Goal: Task Accomplishment & Management: Use online tool/utility

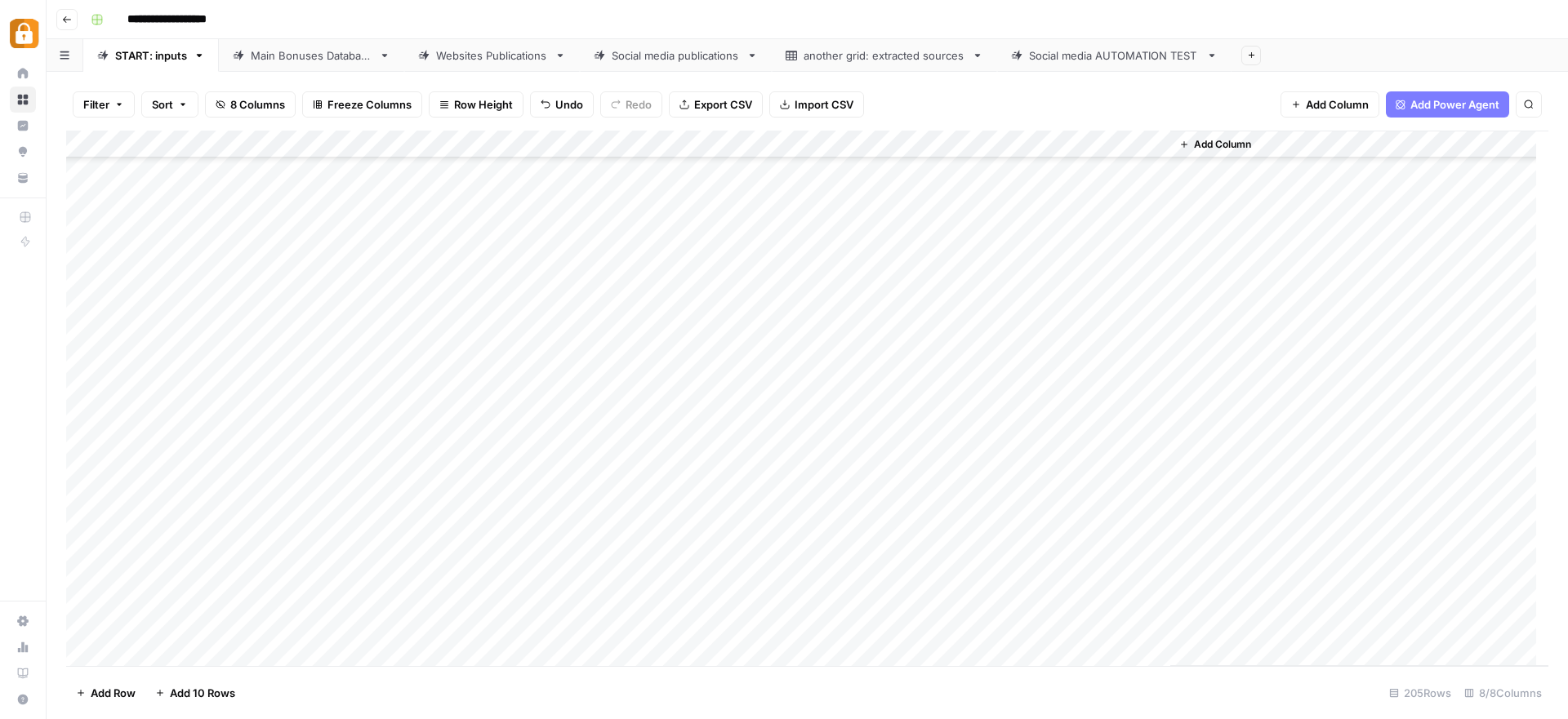
scroll to position [5209, 0]
click at [486, 570] on div "Add Column" at bounding box center [807, 398] width 1482 height 536
click at [340, 61] on div "Main Bonuses Database" at bounding box center [311, 55] width 122 height 17
click at [1367, 669] on span "Reload" at bounding box center [1352, 669] width 33 height 15
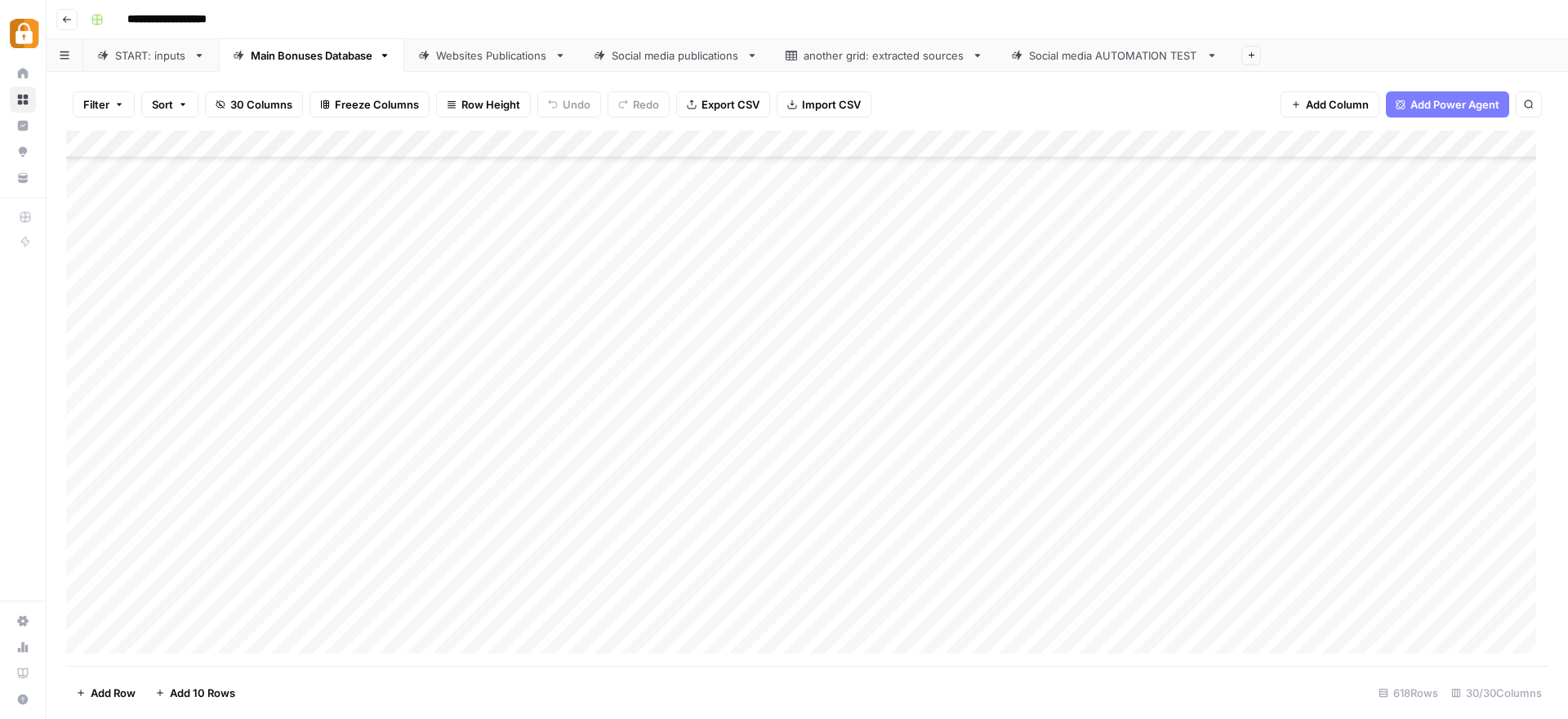
scroll to position [16686, 0]
click at [409, 525] on div "Add Column" at bounding box center [807, 398] width 1482 height 536
click at [747, 507] on div "Add Column" at bounding box center [807, 398] width 1482 height 536
drag, startPoint x: 773, startPoint y: 516, endPoint x: 774, endPoint y: 530, distance: 14.0
click at [774, 530] on div "Add Column" at bounding box center [807, 398] width 1482 height 536
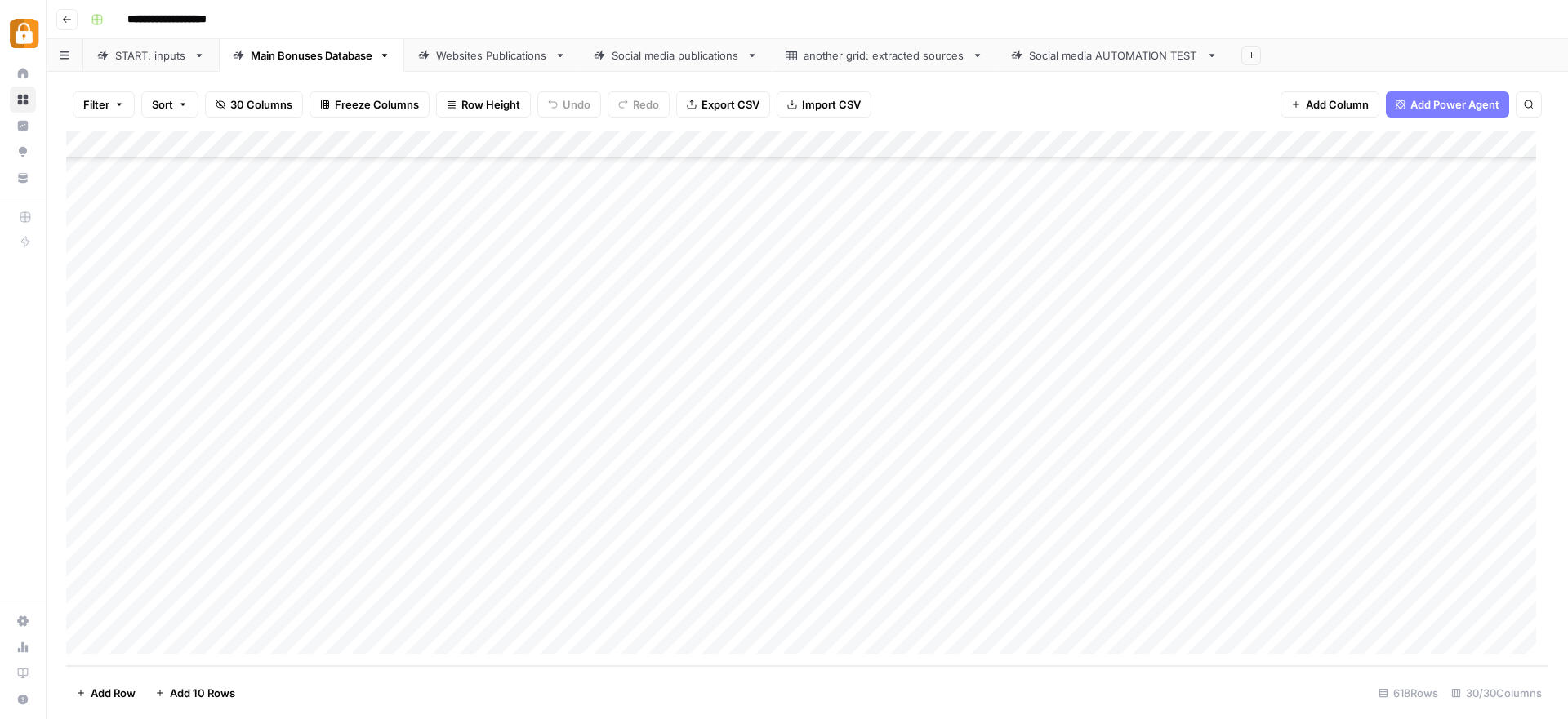
drag, startPoint x: 771, startPoint y: 514, endPoint x: 772, endPoint y: 523, distance: 9.1
click at [772, 523] on div "Add Column" at bounding box center [807, 398] width 1482 height 536
click at [703, 521] on div "Add Column" at bounding box center [807, 398] width 1482 height 536
click at [1046, 528] on div "Add Column" at bounding box center [807, 398] width 1482 height 536
click at [490, 54] on div "Websites Publications" at bounding box center [492, 55] width 112 height 17
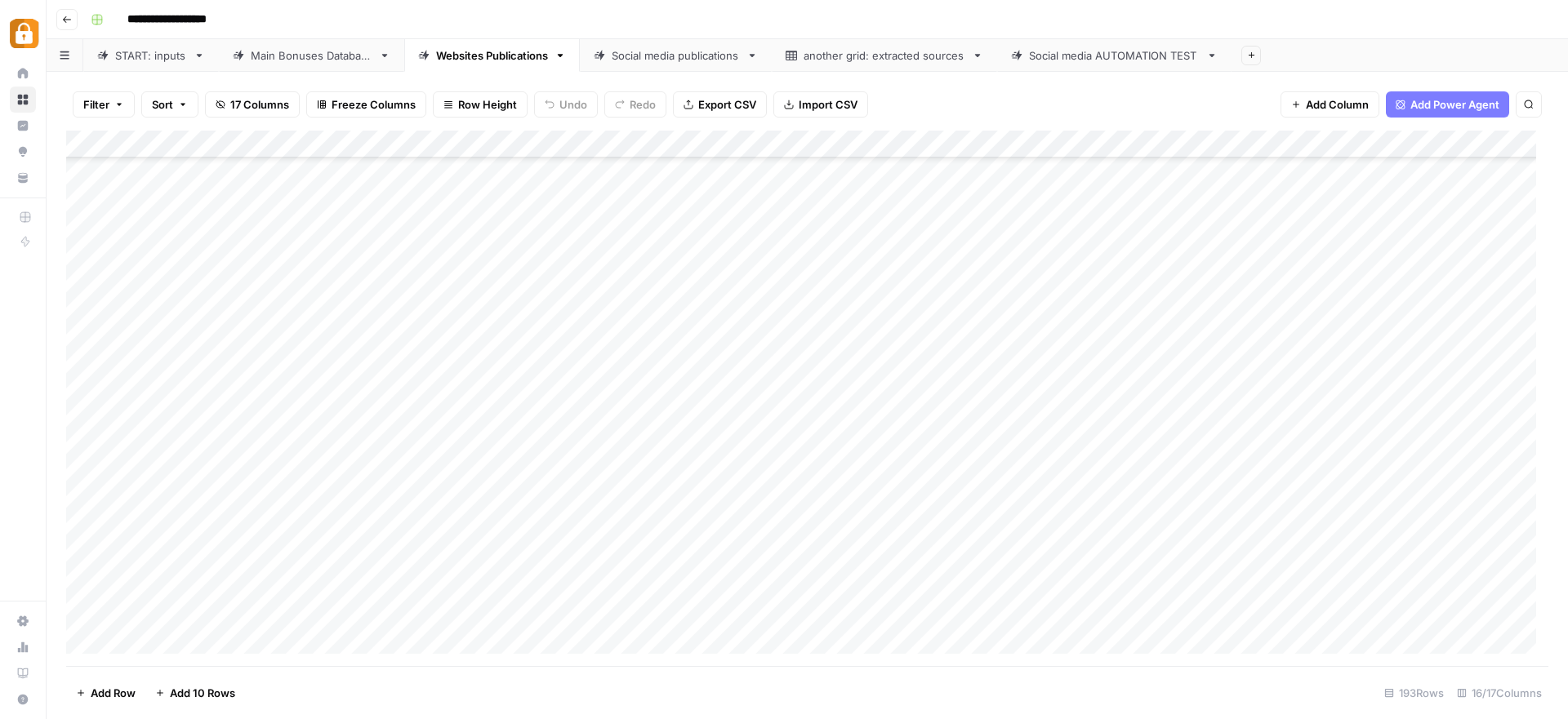
scroll to position [4888, 0]
click at [838, 612] on div "Add Column" at bounding box center [807, 398] width 1482 height 536
click at [1316, 614] on div "Add Column" at bounding box center [807, 398] width 1482 height 536
click at [1212, 614] on div "Add Column" at bounding box center [807, 398] width 1482 height 536
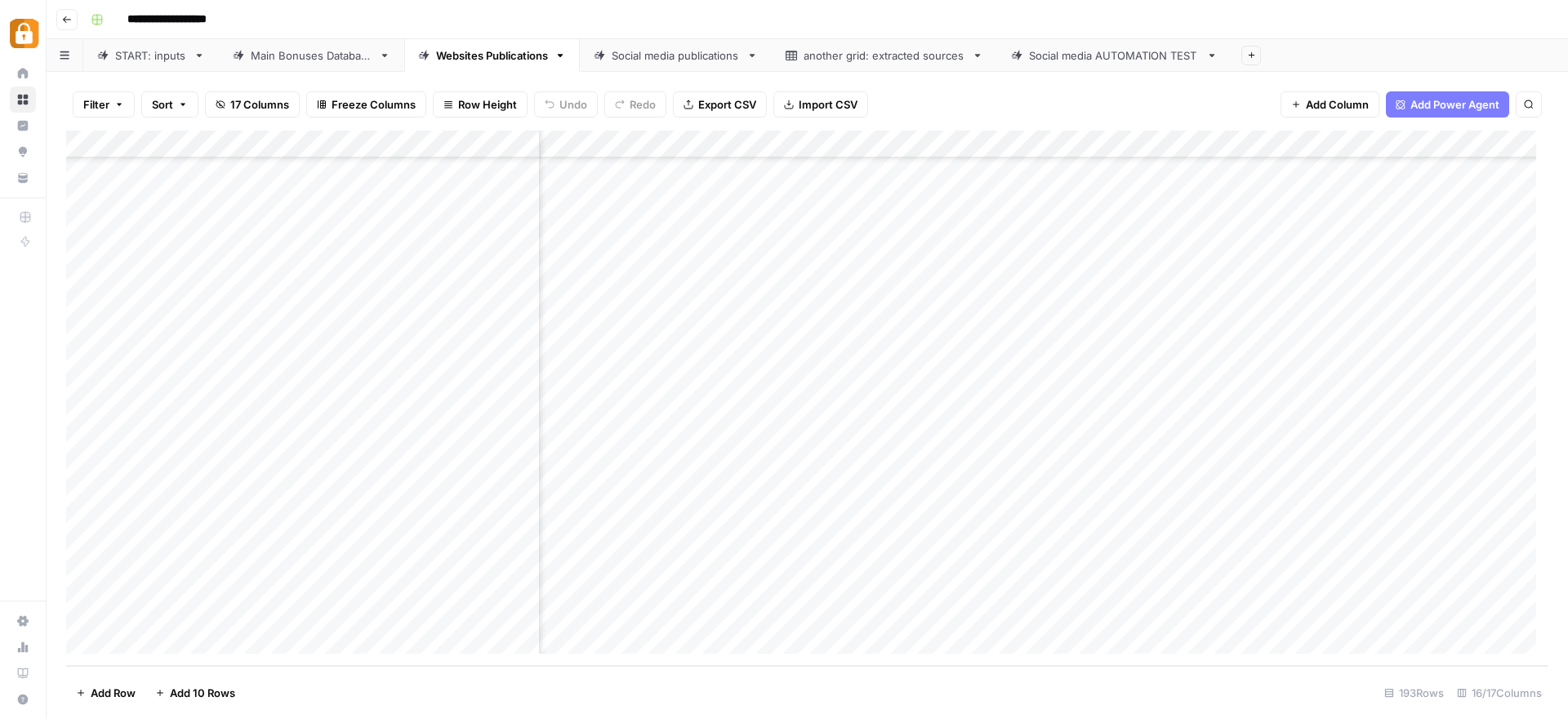
click at [115, 54] on div "START: inputs" at bounding box center [151, 55] width 72 height 17
click at [294, 598] on div "Add Column" at bounding box center [807, 398] width 1482 height 536
click at [319, 596] on div "Add Column" at bounding box center [807, 398] width 1482 height 536
click at [319, 596] on body "**********" at bounding box center [784, 359] width 1568 height 719
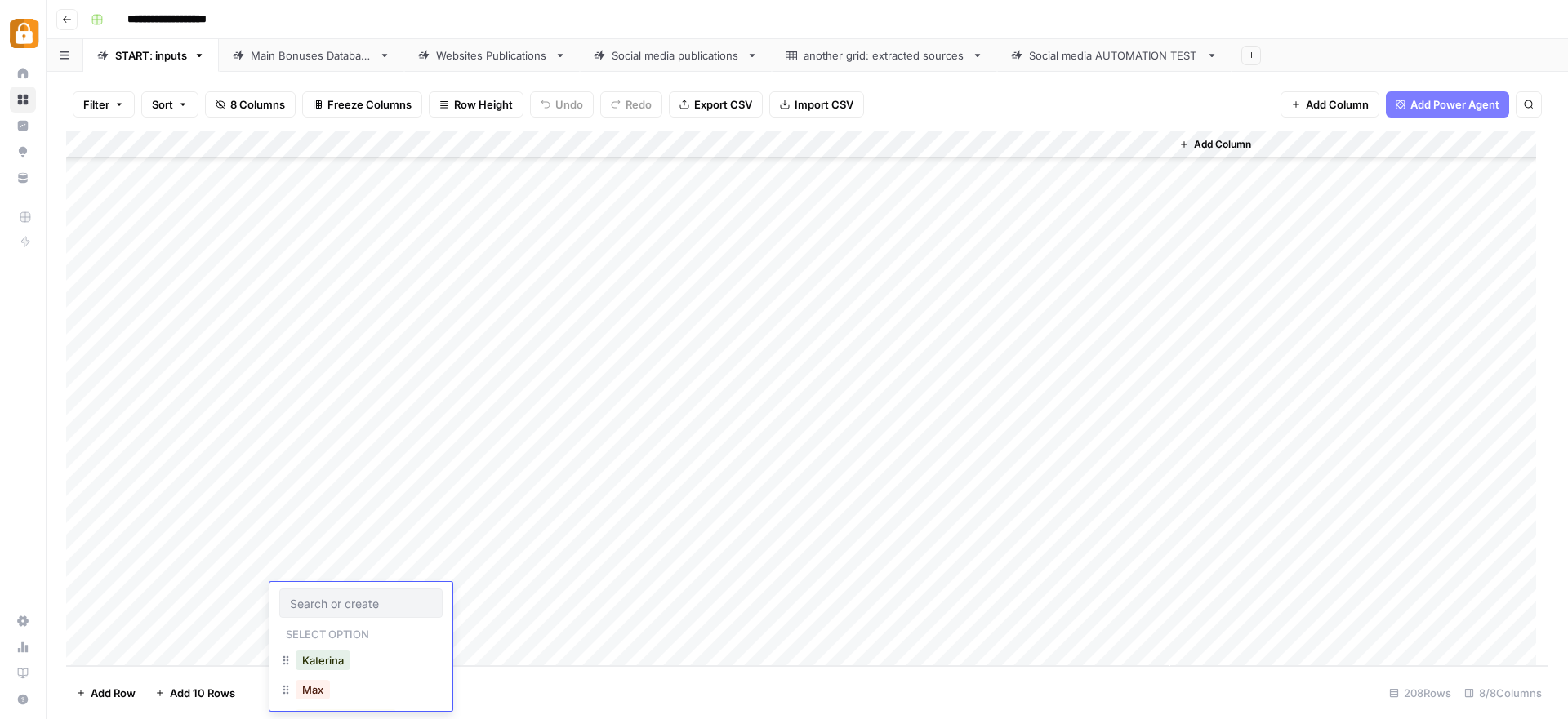
scroll to position [159, 0]
click at [322, 652] on button "[PERSON_NAME]" at bounding box center [346, 649] width 100 height 19
click at [412, 602] on div "Add Column" at bounding box center [807, 398] width 1482 height 536
click at [412, 602] on textarea at bounding box center [482, 597] width 262 height 22
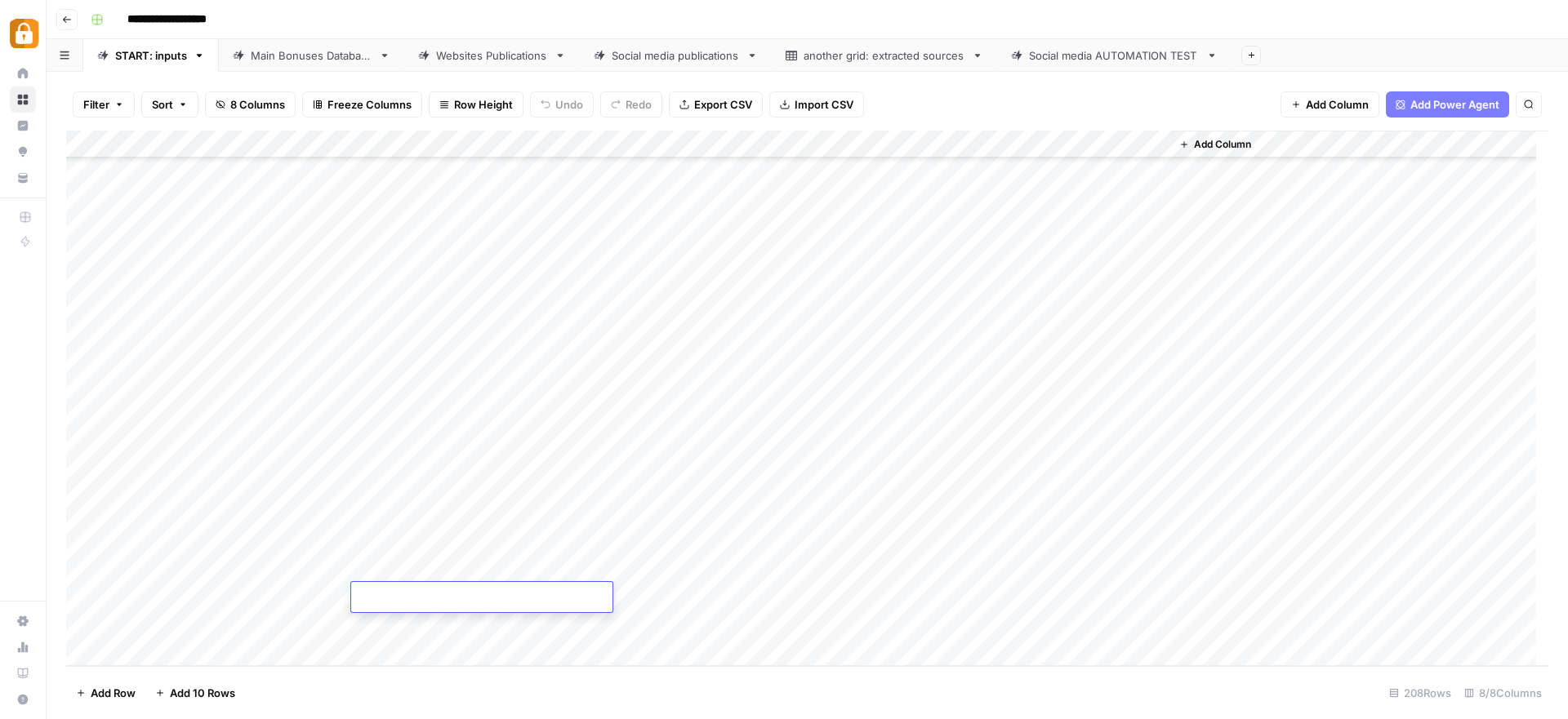
type textarea "**********"
click at [704, 601] on div "Add Column" at bounding box center [807, 398] width 1482 height 536
type input "off"
drag, startPoint x: 724, startPoint y: 660, endPoint x: 757, endPoint y: 656, distance: 33.2
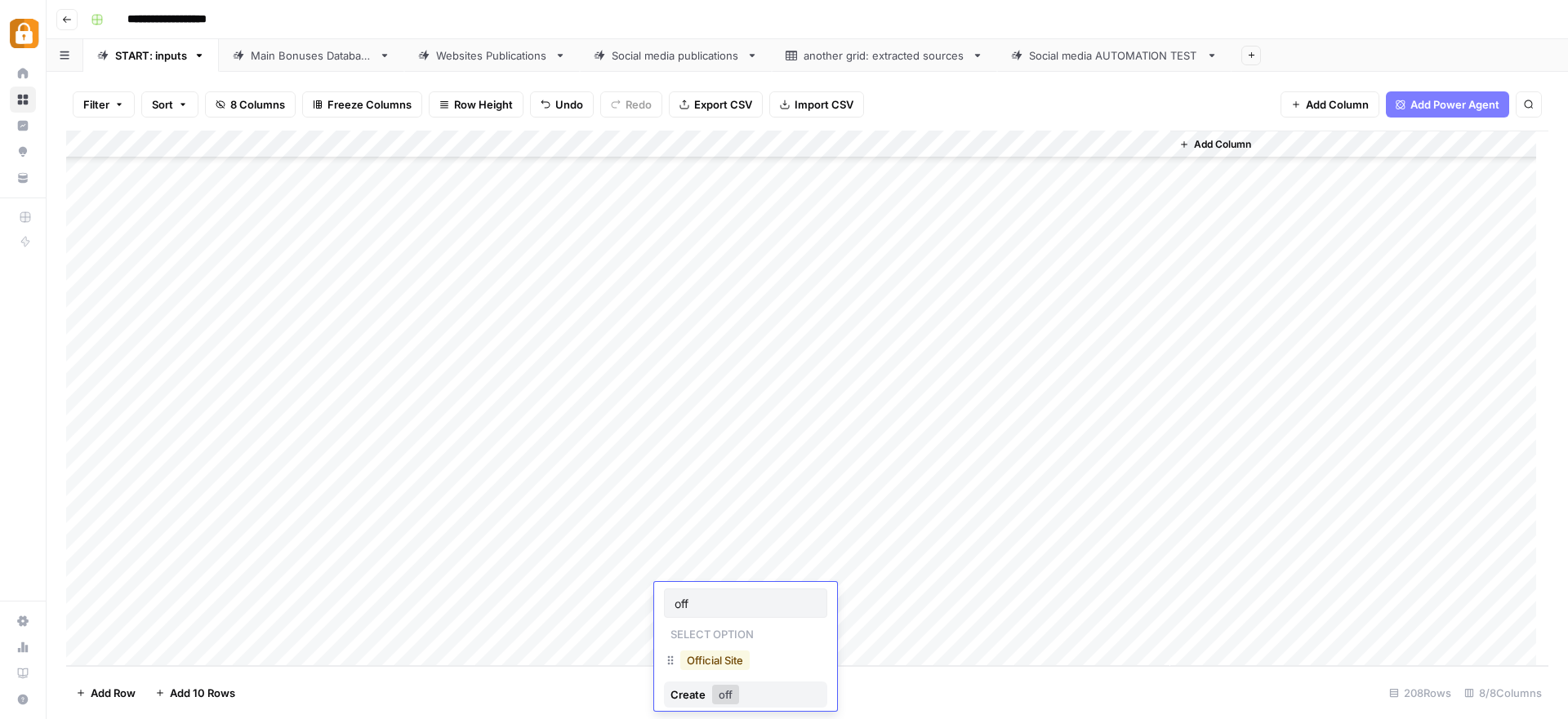
click at [724, 660] on button "Official Site" at bounding box center [714, 661] width 69 height 19
click at [1076, 592] on div "Add Column" at bounding box center [807, 398] width 1482 height 536
click at [143, 650] on div "Add Column" at bounding box center [807, 398] width 1482 height 536
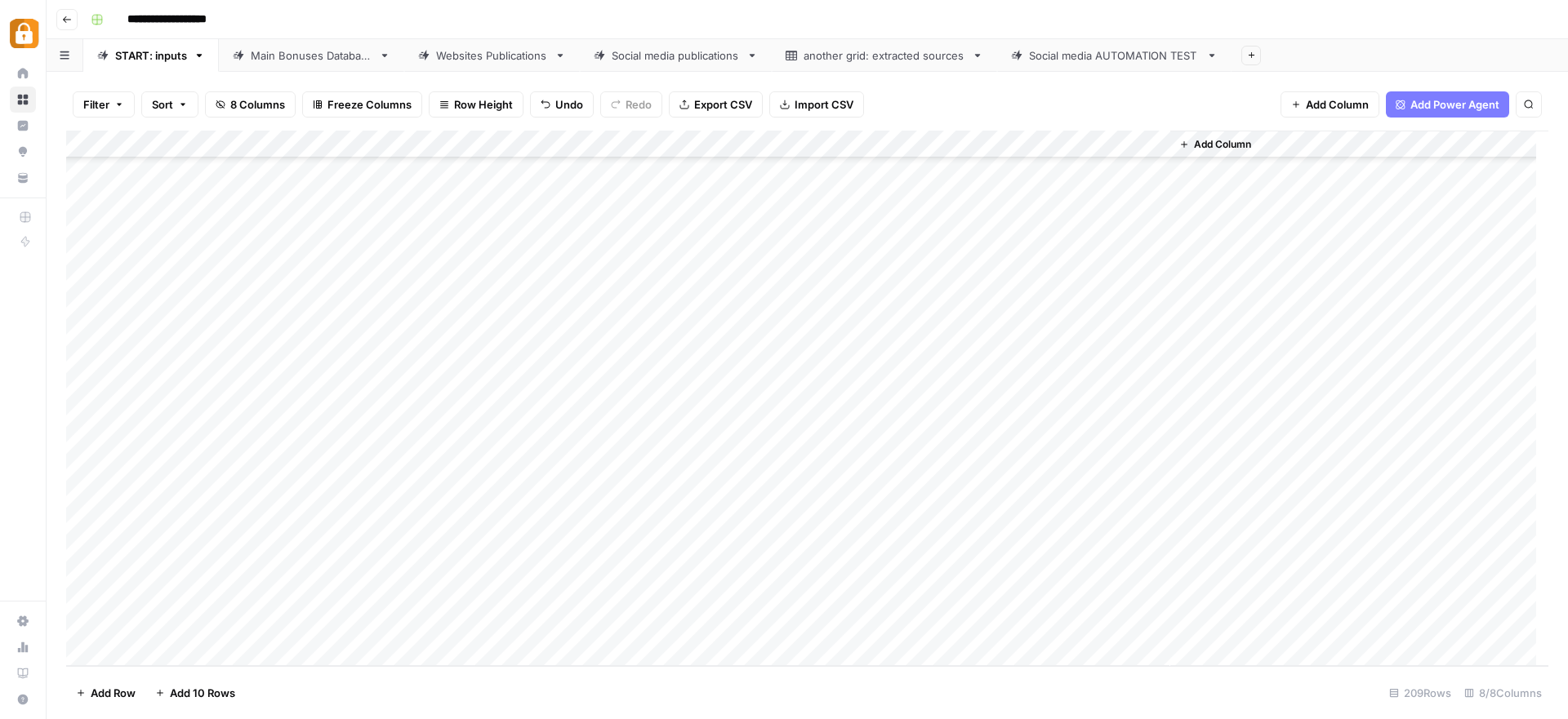
click at [143, 650] on div "Add Column" at bounding box center [807, 398] width 1482 height 536
click at [138, 652] on div "Add Column" at bounding box center [807, 398] width 1482 height 536
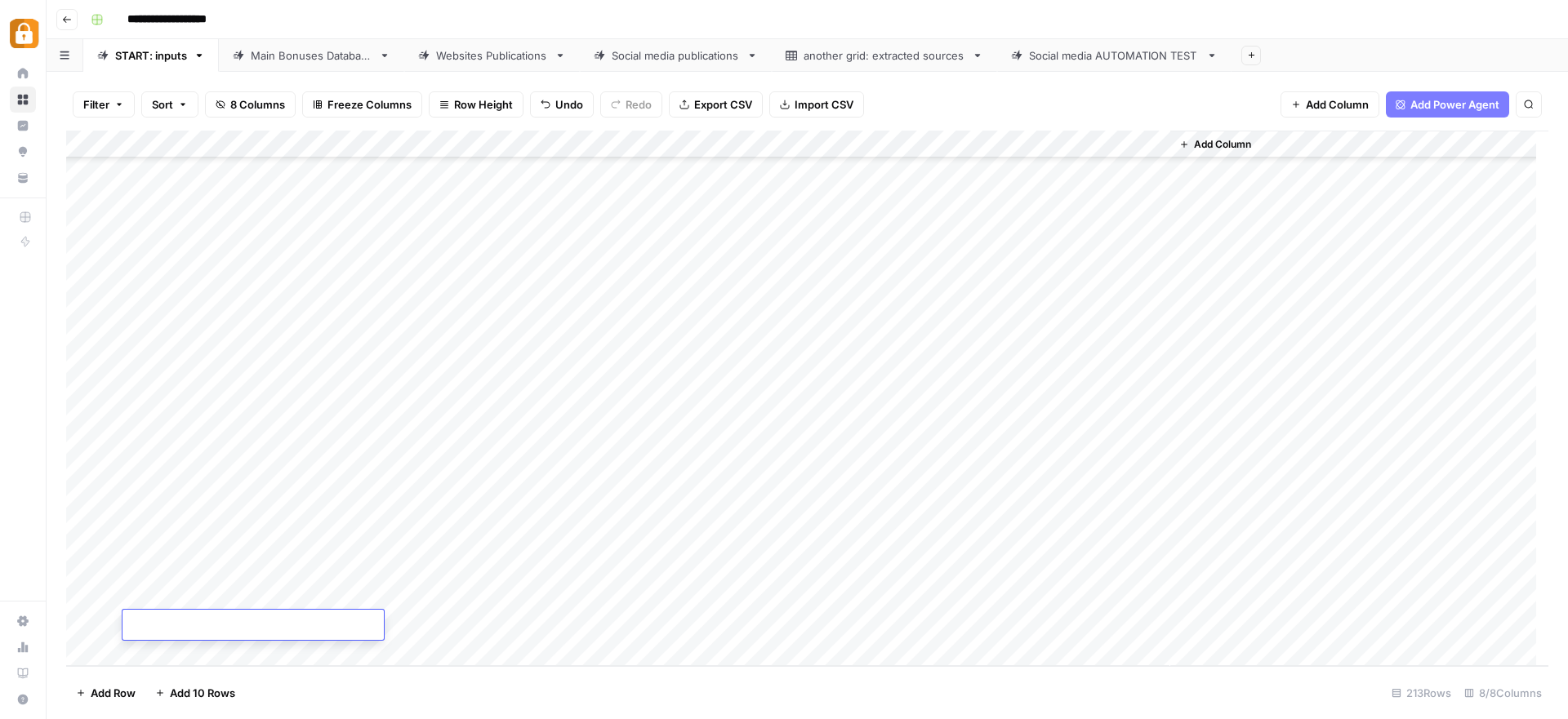
click at [84, 483] on div "Add Column" at bounding box center [807, 398] width 1482 height 536
click at [296, 517] on div "Add Column" at bounding box center [807, 398] width 1482 height 536
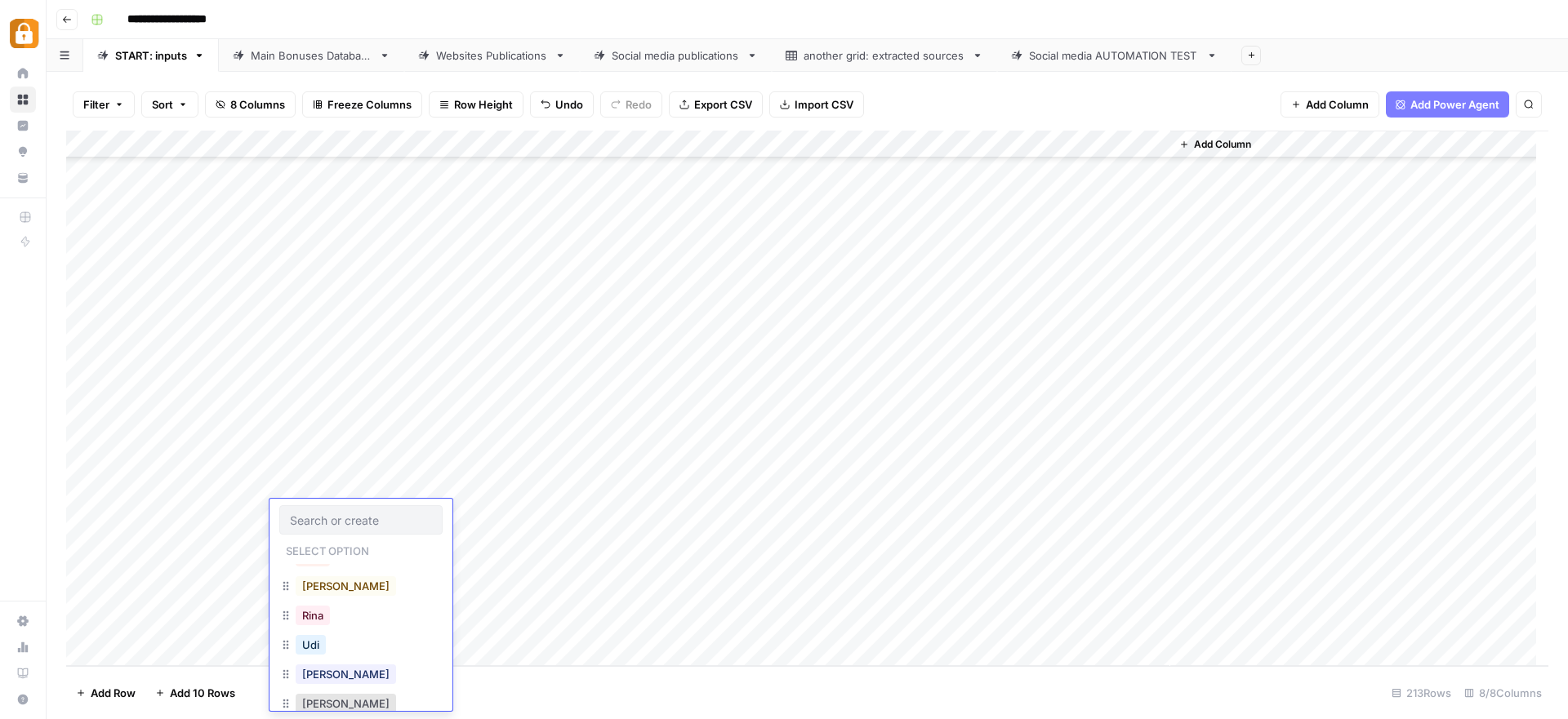
scroll to position [55, 0]
click at [322, 667] on button "[PERSON_NAME]" at bounding box center [346, 668] width 100 height 19
click at [434, 520] on div "Add Column" at bounding box center [807, 398] width 1482 height 536
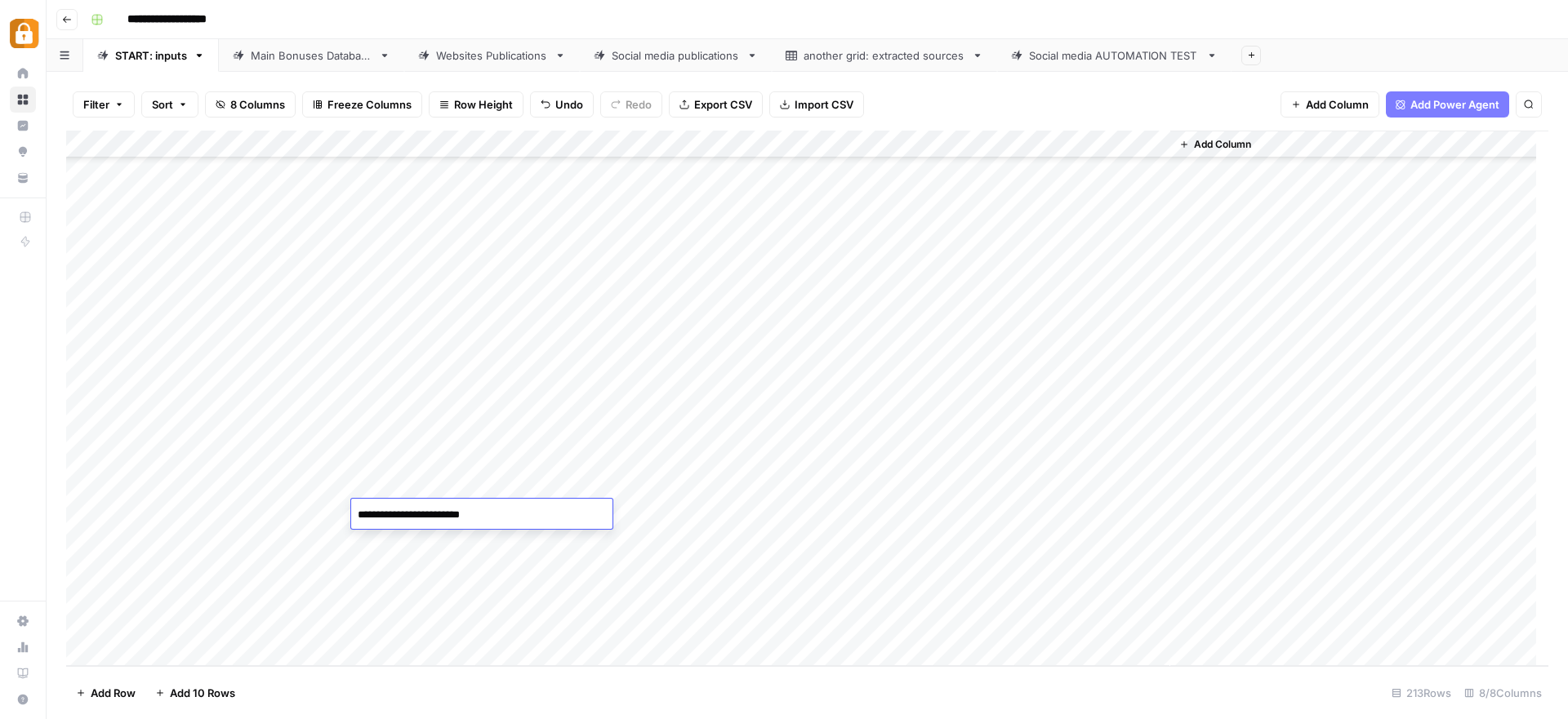
type textarea "**********"
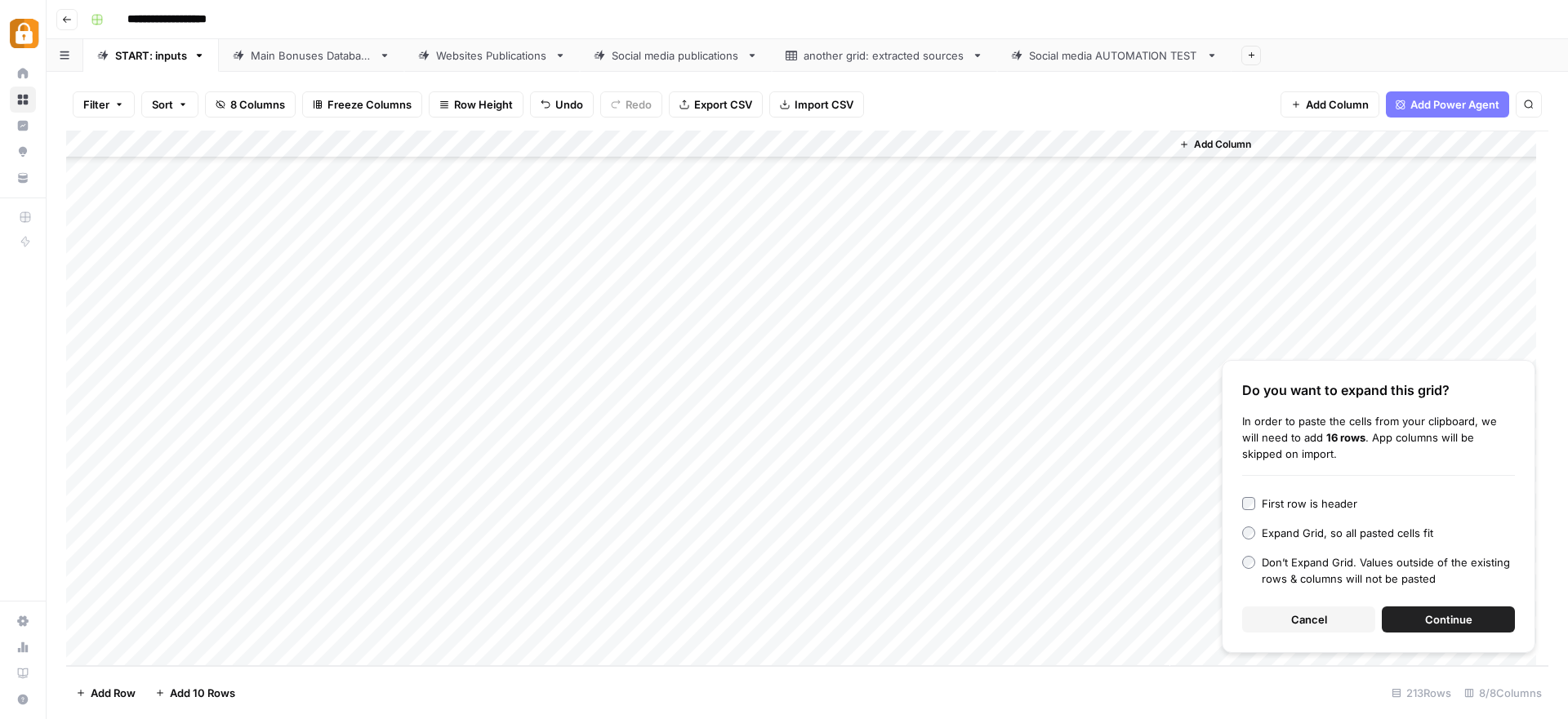
click at [456, 517] on div "Add Column" at bounding box center [807, 398] width 1482 height 536
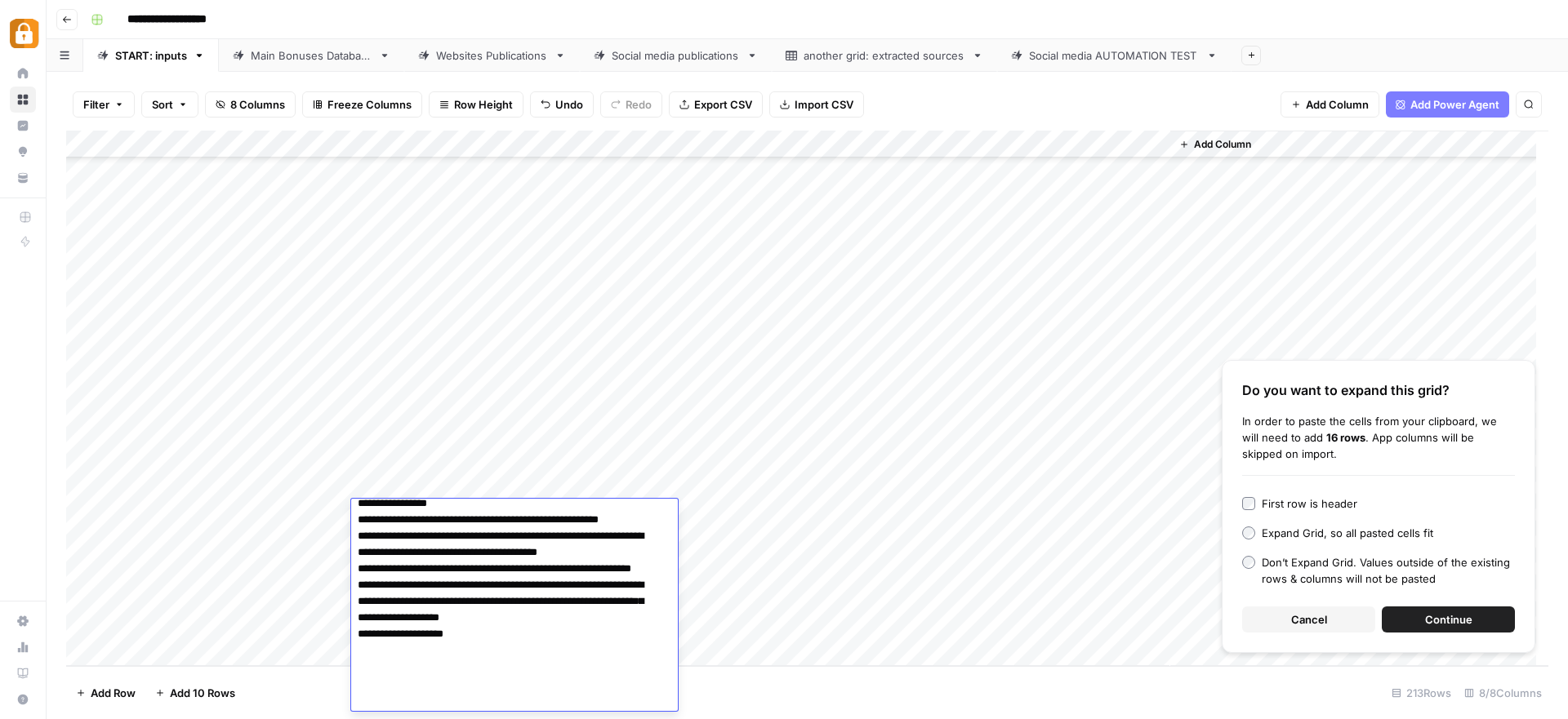
type textarea "**********"
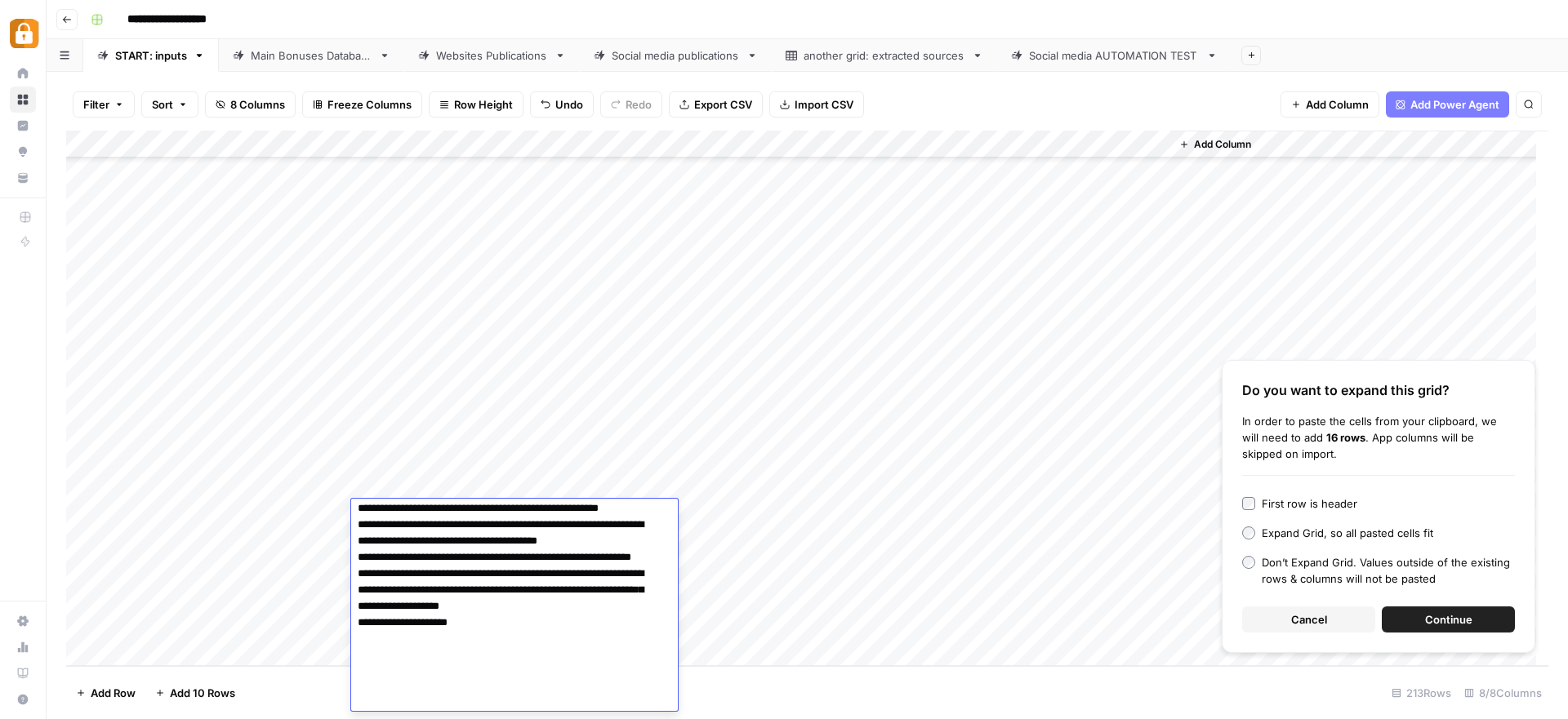
scroll to position [317, 0]
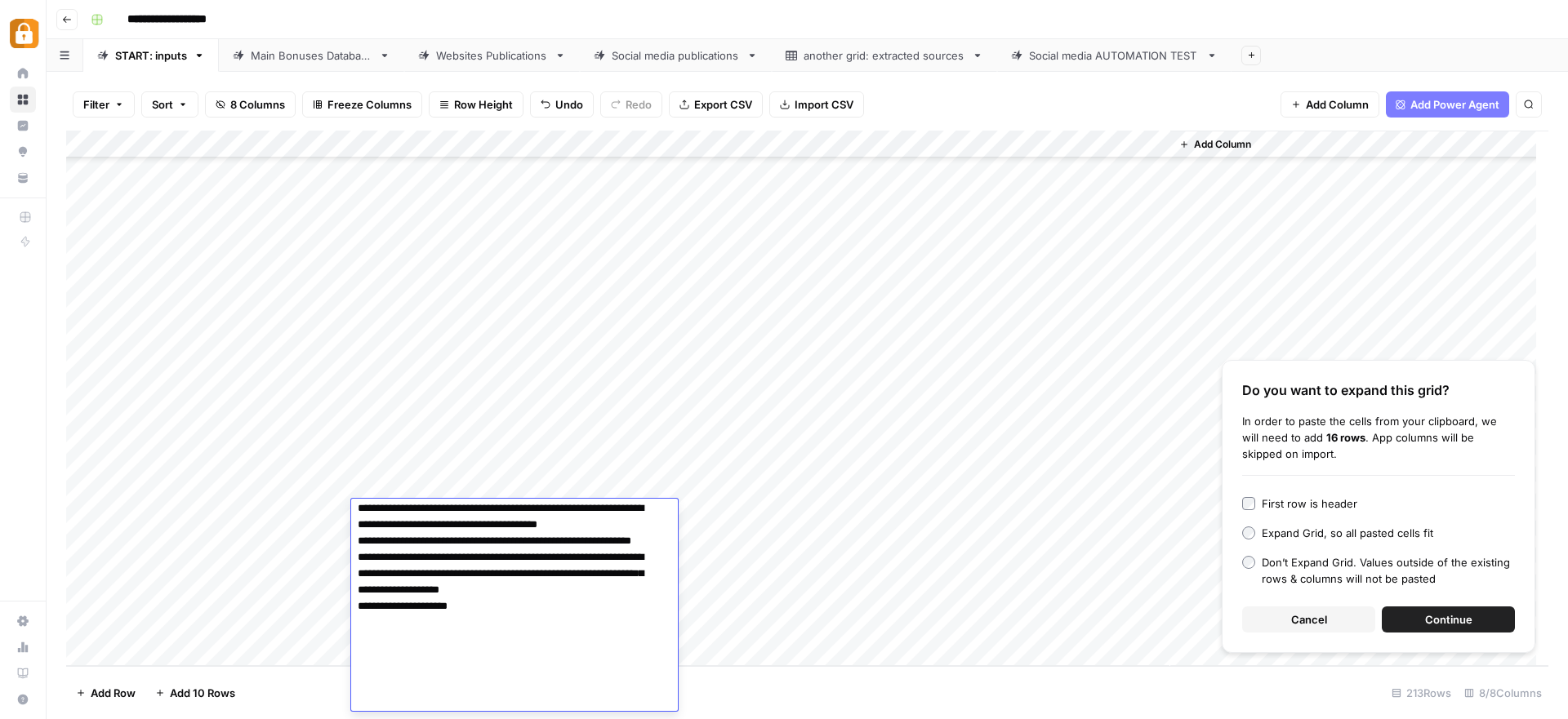
click at [1309, 616] on span "Cancel" at bounding box center [1309, 620] width 36 height 17
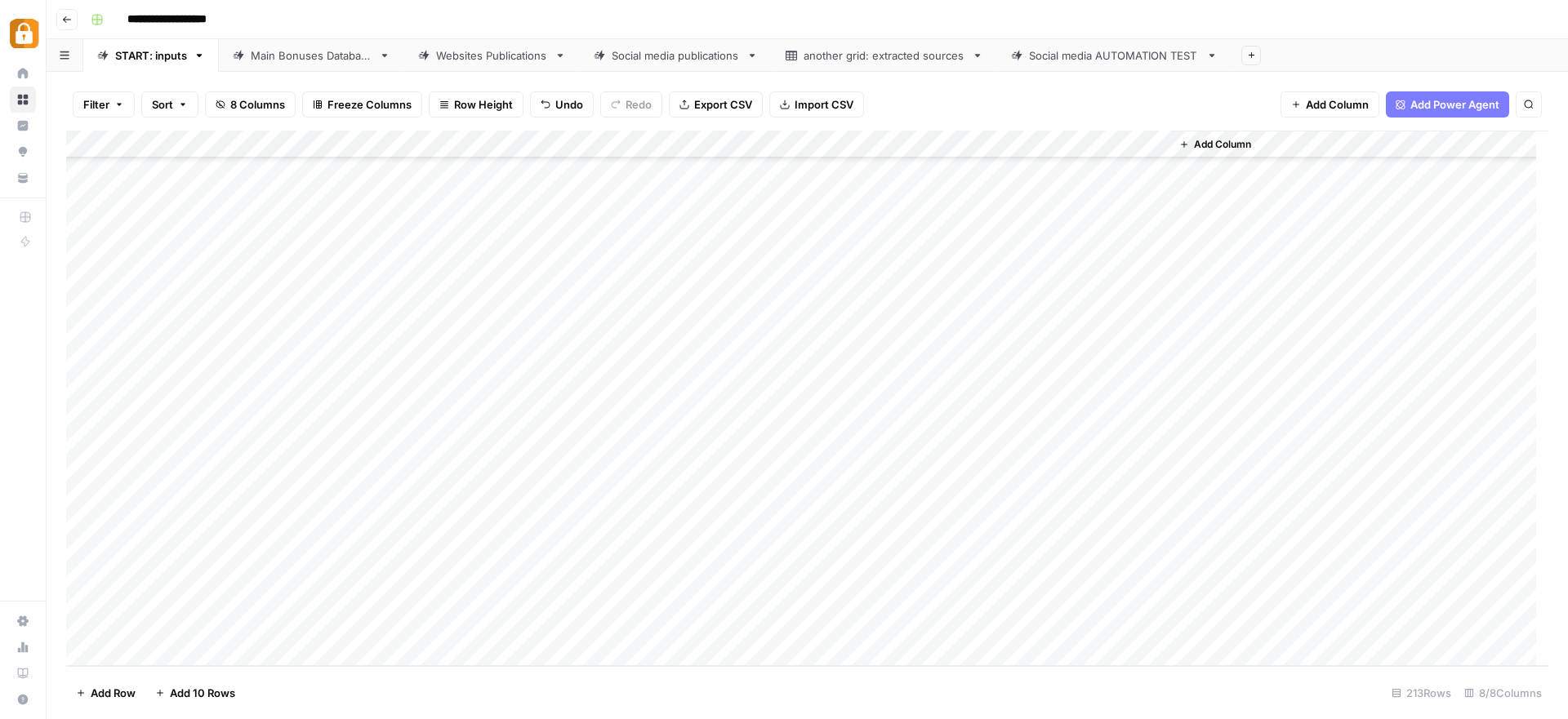
click at [508, 509] on div "Add Column" at bounding box center [807, 398] width 1482 height 536
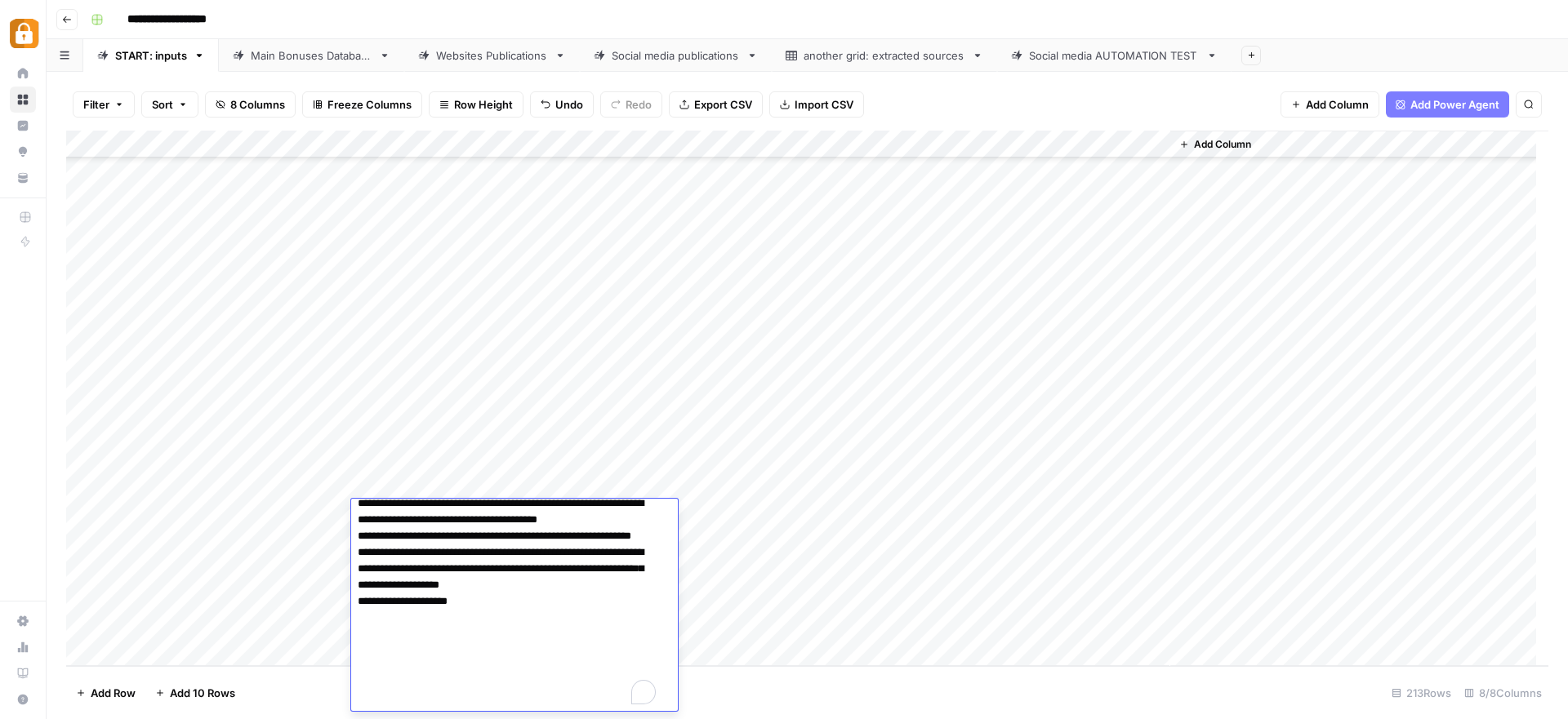
click at [422, 701] on textarea "**********" at bounding box center [508, 447] width 314 height 529
paste textarea "**********"
type textarea "**********"
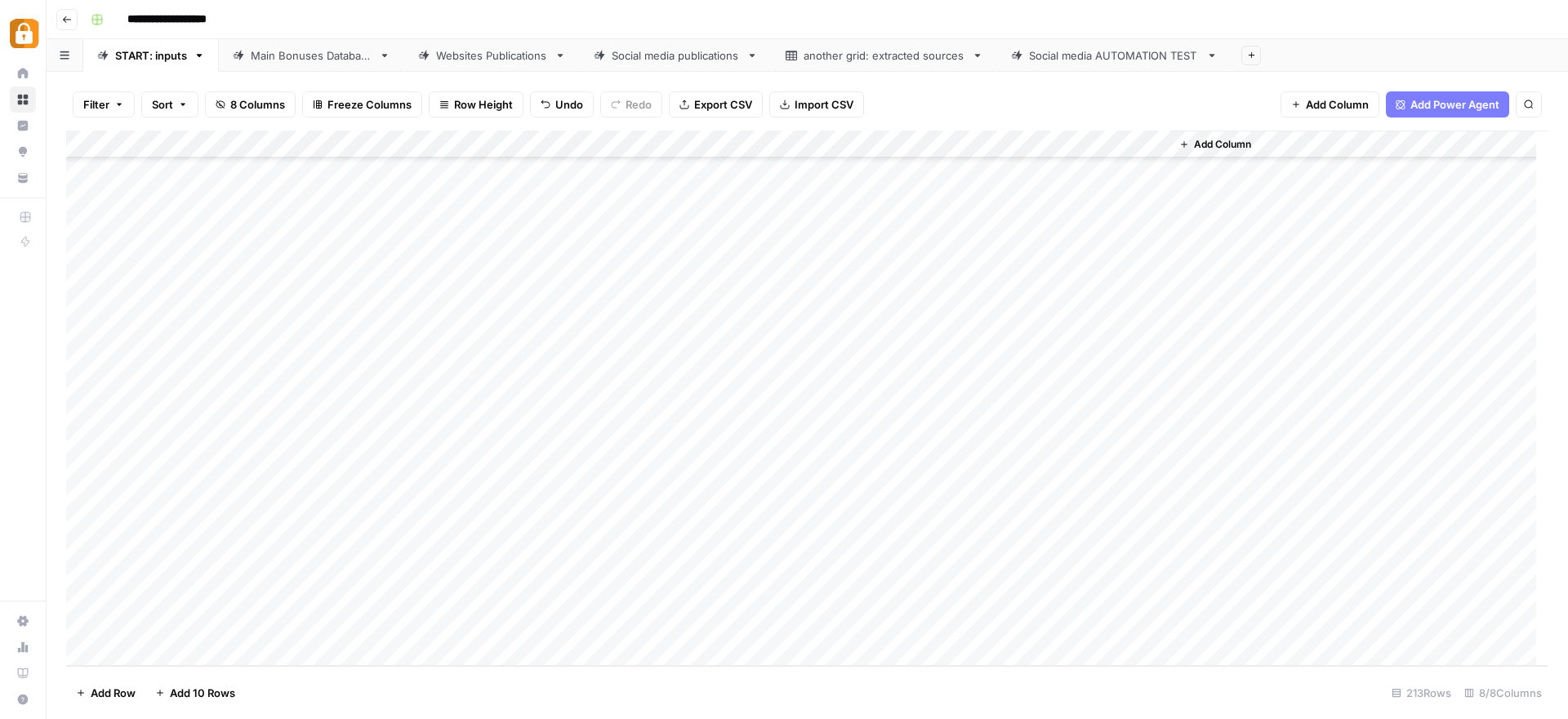
click at [706, 510] on div "Add Column" at bounding box center [807, 398] width 1482 height 536
click at [744, 637] on button "Official Site" at bounding box center [714, 639] width 69 height 19
click at [1080, 513] on div "Add Column" at bounding box center [807, 398] width 1482 height 536
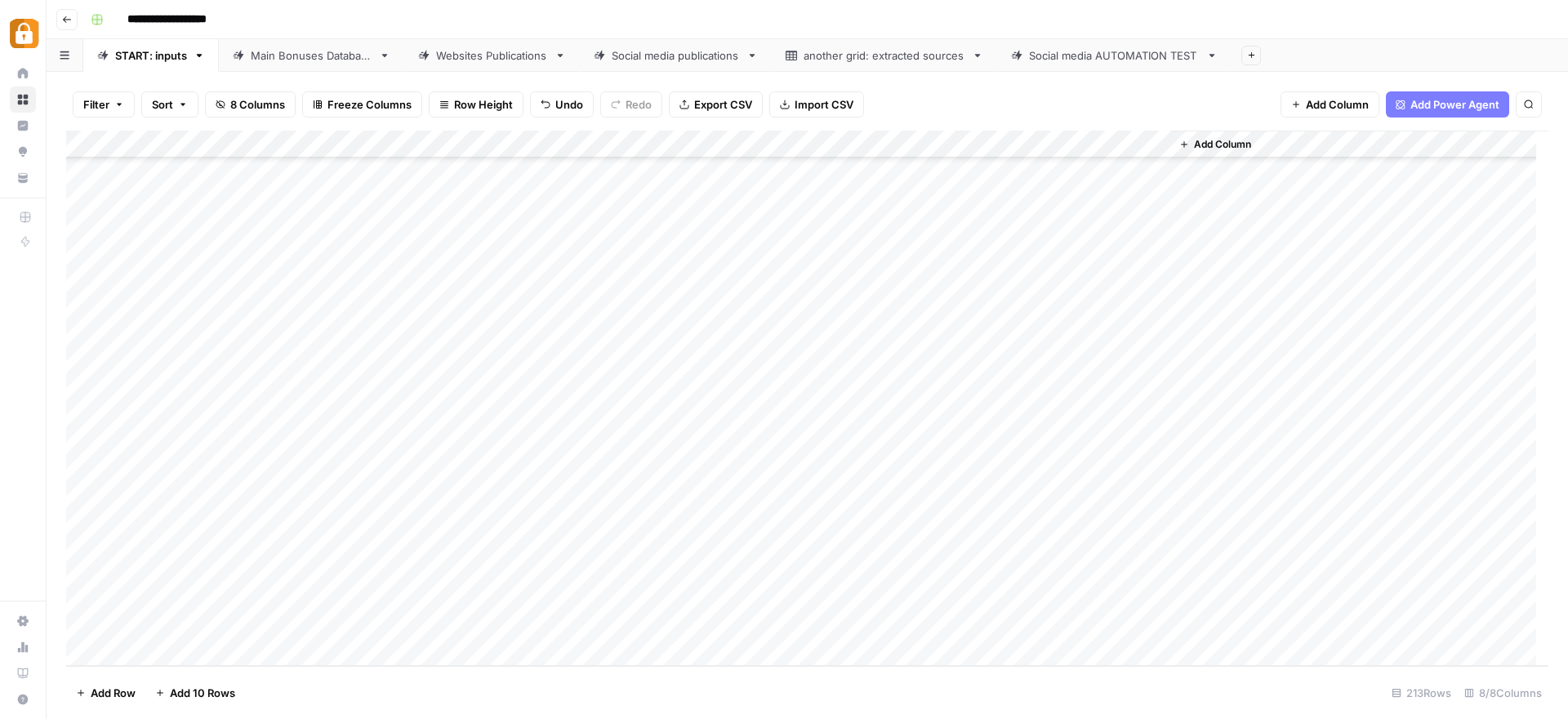
click at [302, 59] on div "Main Bonuses Database" at bounding box center [311, 55] width 122 height 17
click at [572, 587] on div "Add Column" at bounding box center [807, 398] width 1482 height 536
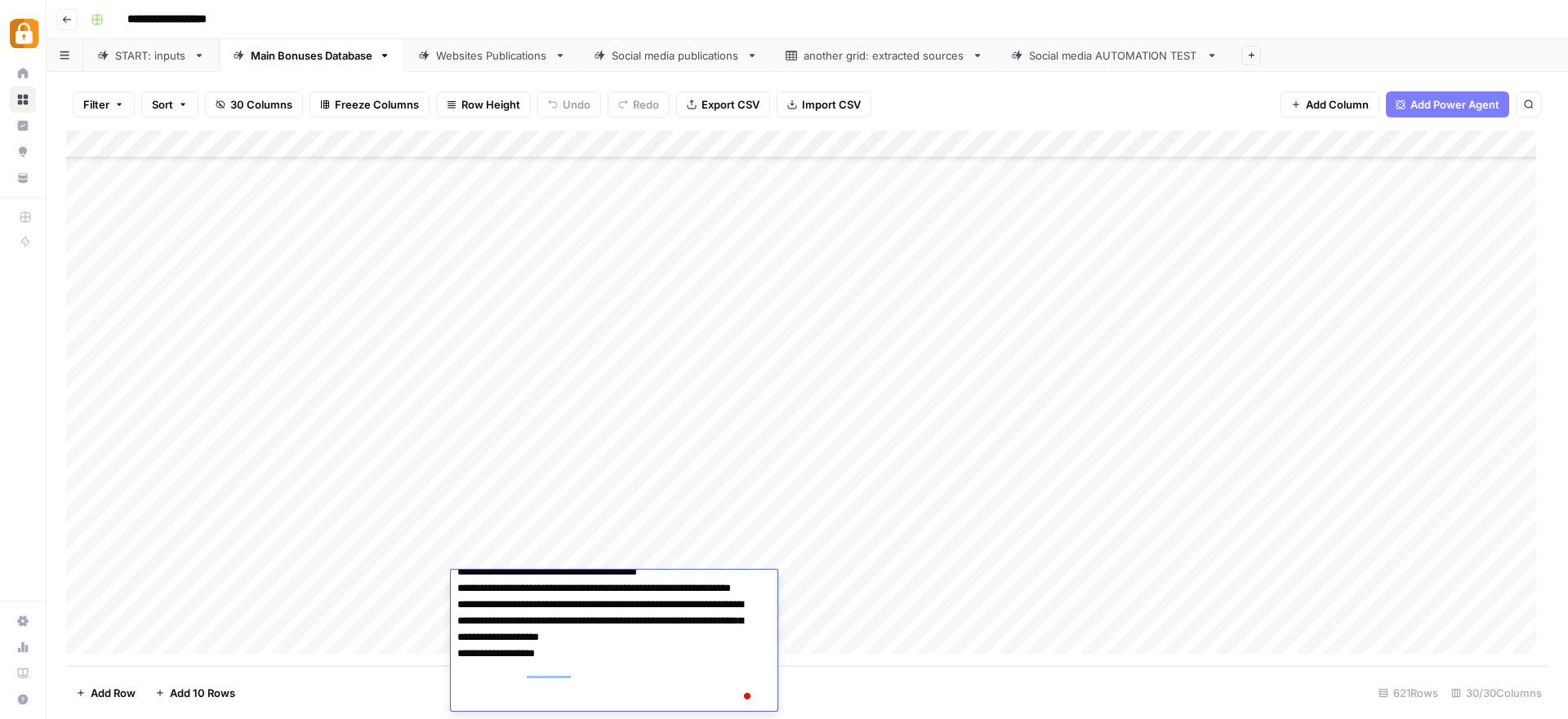
scroll to position [343, 0]
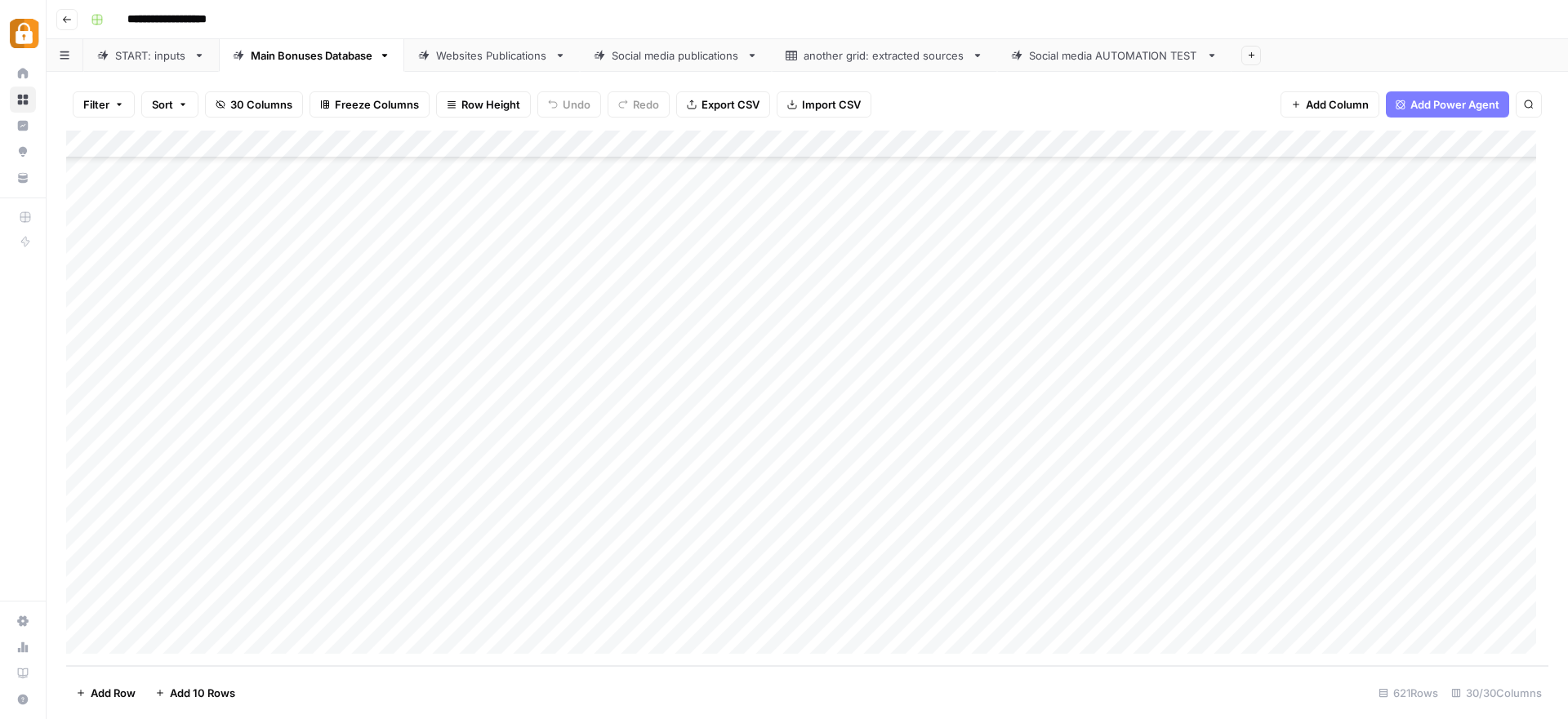
click at [845, 593] on div "Add Column" at bounding box center [807, 398] width 1482 height 536
click at [566, 611] on div "Add Column" at bounding box center [807, 398] width 1482 height 536
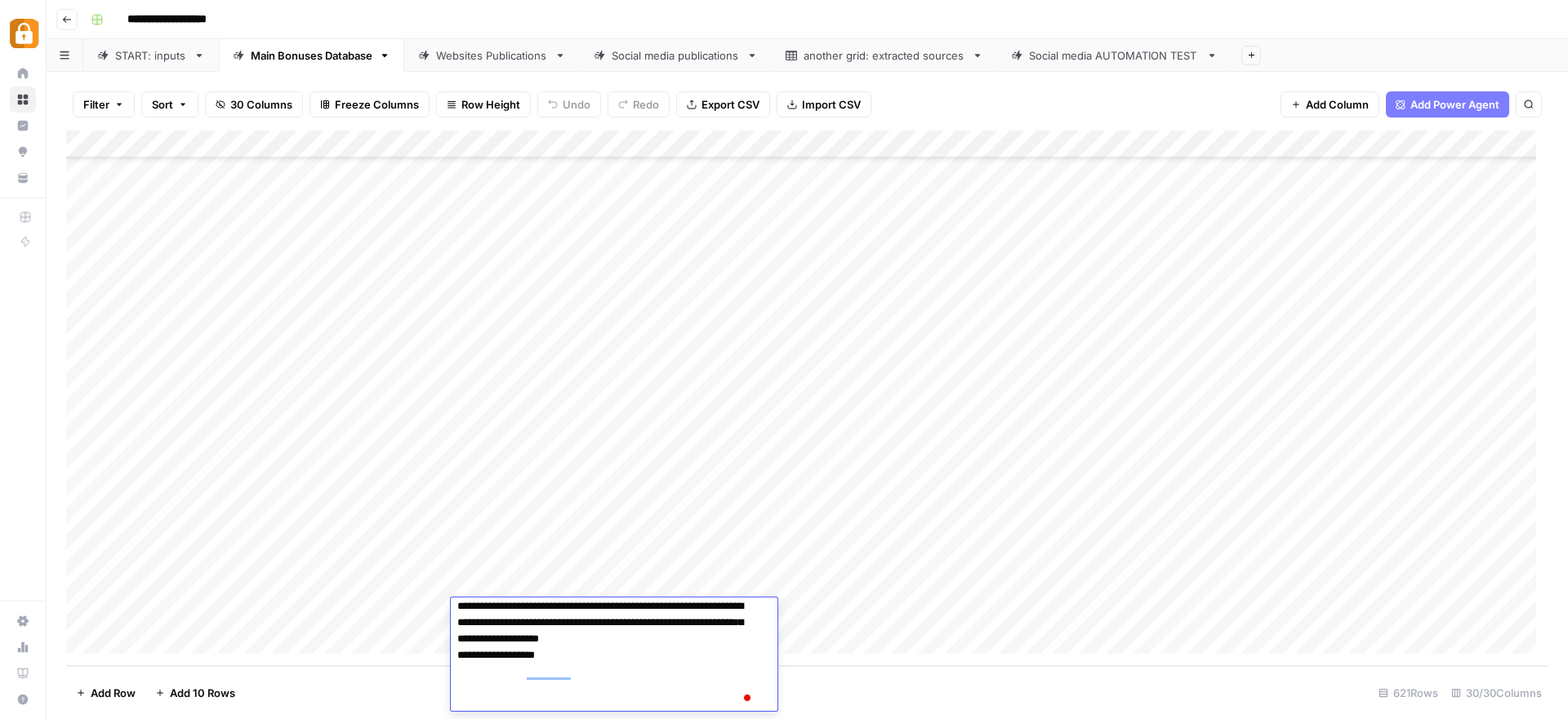
scroll to position [388, 0]
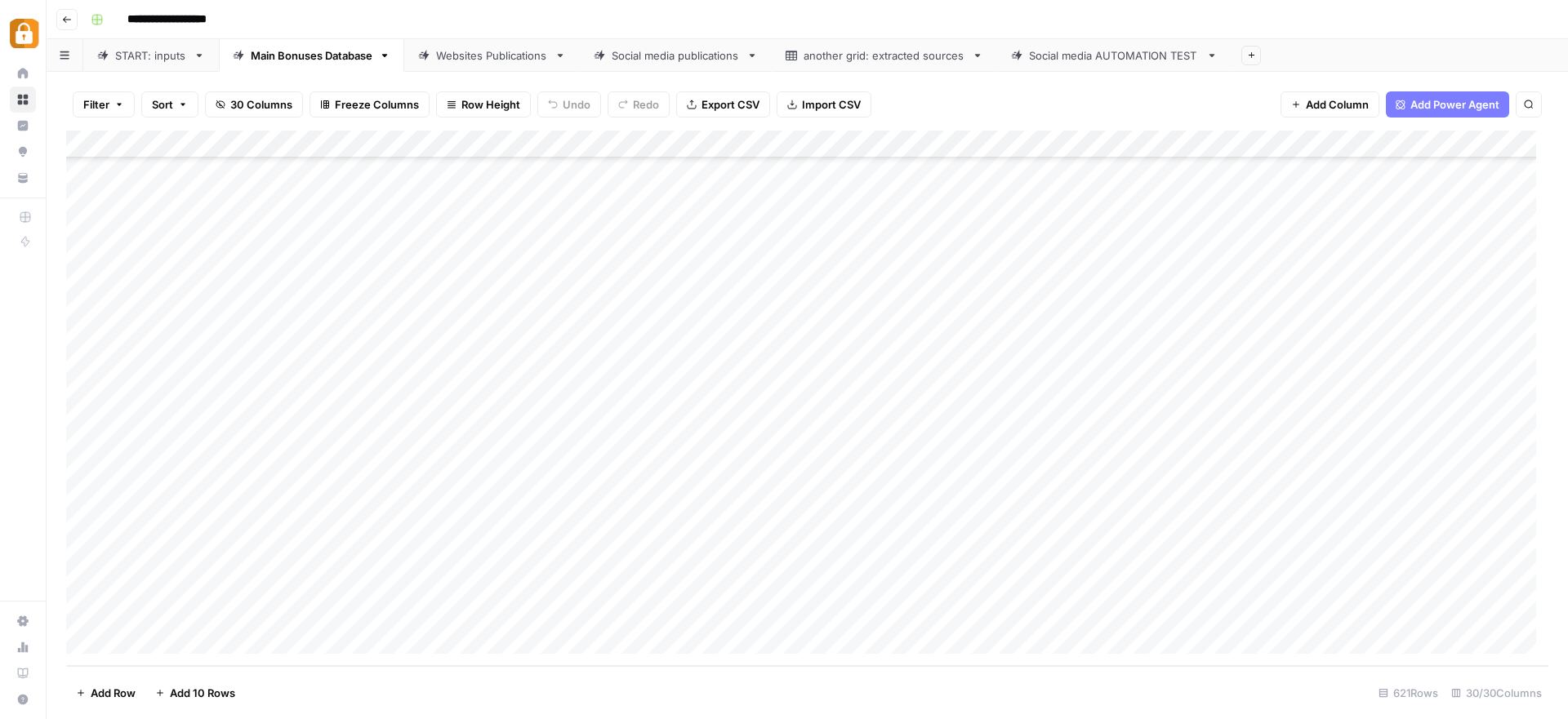
click at [822, 585] on div "Add Column" at bounding box center [807, 398] width 1482 height 536
click at [570, 562] on div "Add Column" at bounding box center [807, 398] width 1482 height 536
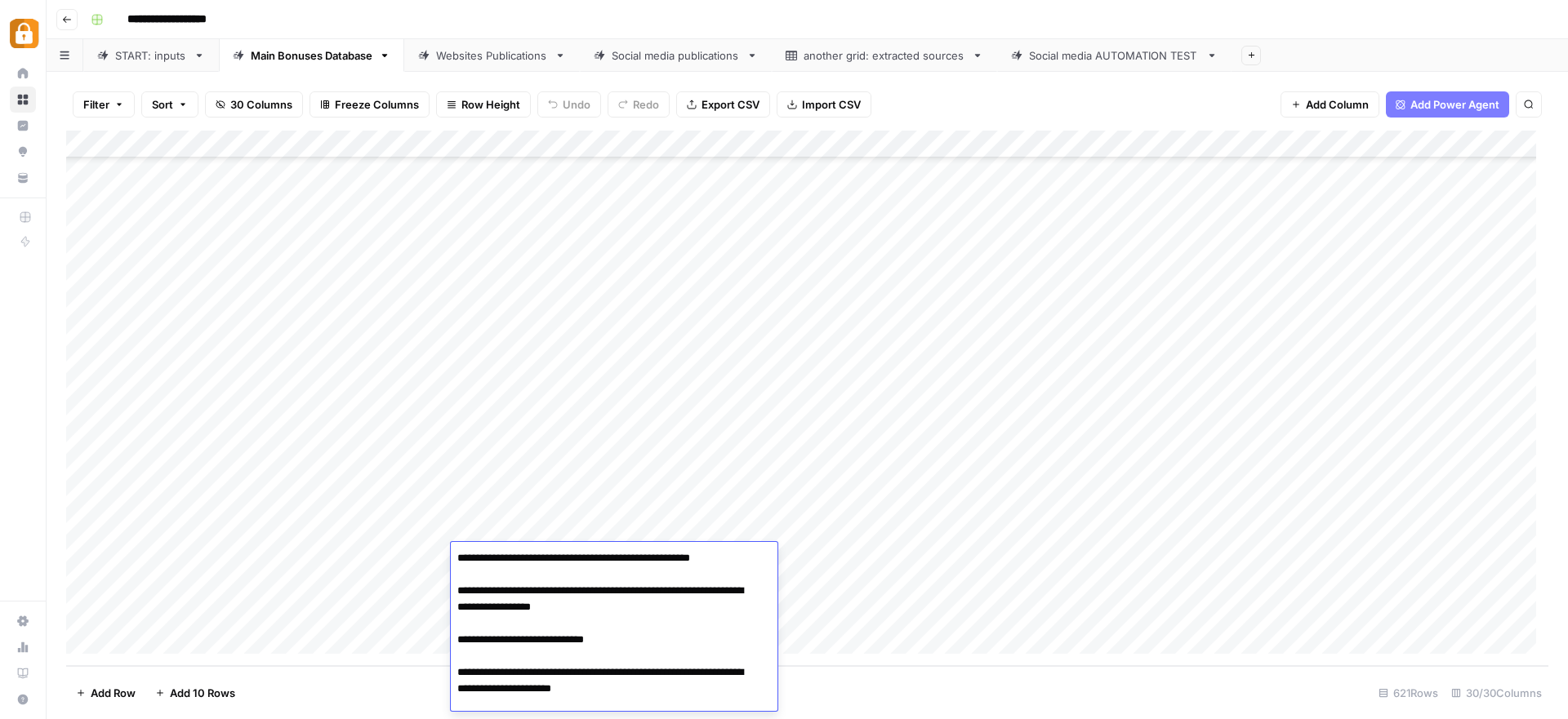
scroll to position [251, 0]
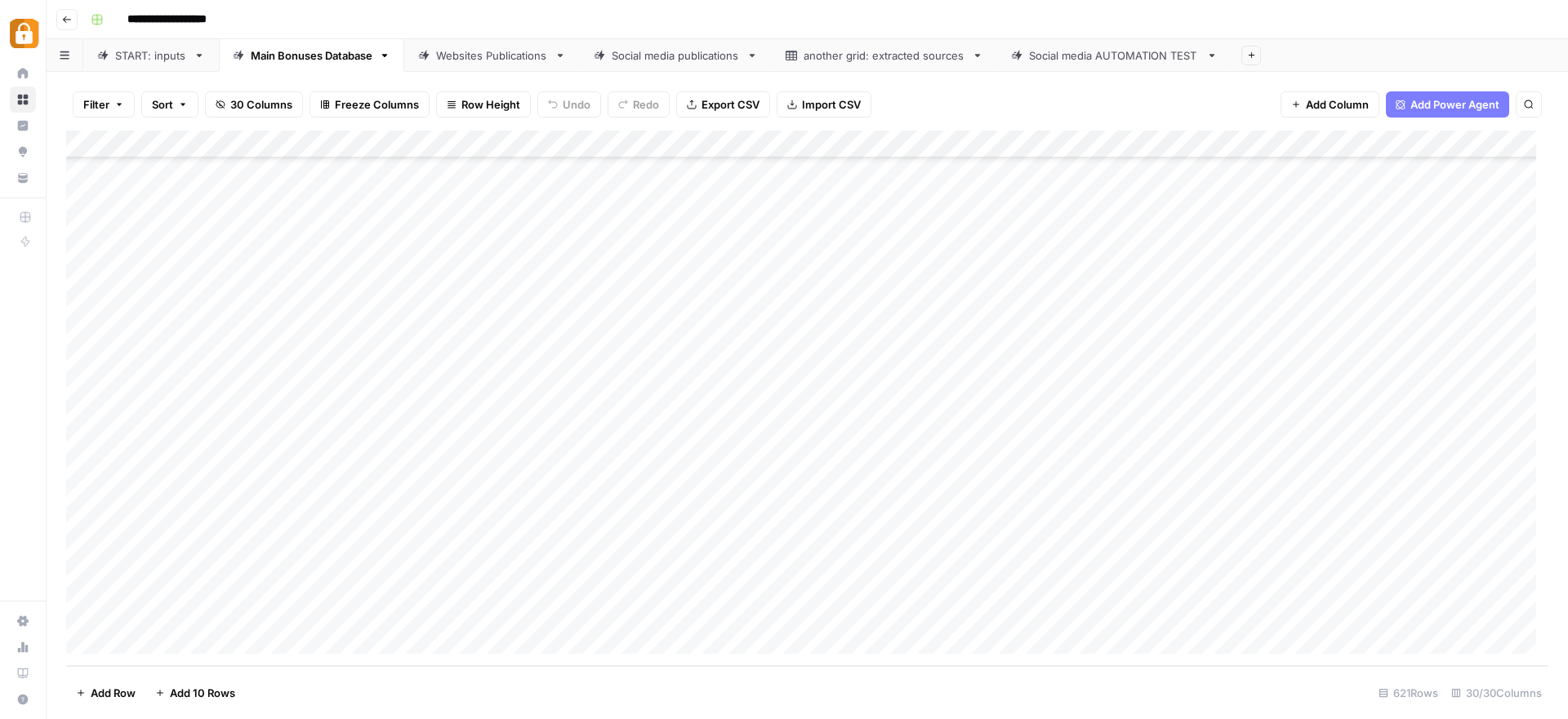
click at [841, 572] on div "Add Column" at bounding box center [807, 398] width 1482 height 536
click at [701, 388] on div "Add Column" at bounding box center [807, 398] width 1482 height 536
click at [638, 561] on div "Add Column" at bounding box center [807, 398] width 1482 height 536
drag, startPoint x: 773, startPoint y: 571, endPoint x: 772, endPoint y: 611, distance: 40.0
click at [771, 612] on div "Add Column" at bounding box center [807, 398] width 1482 height 536
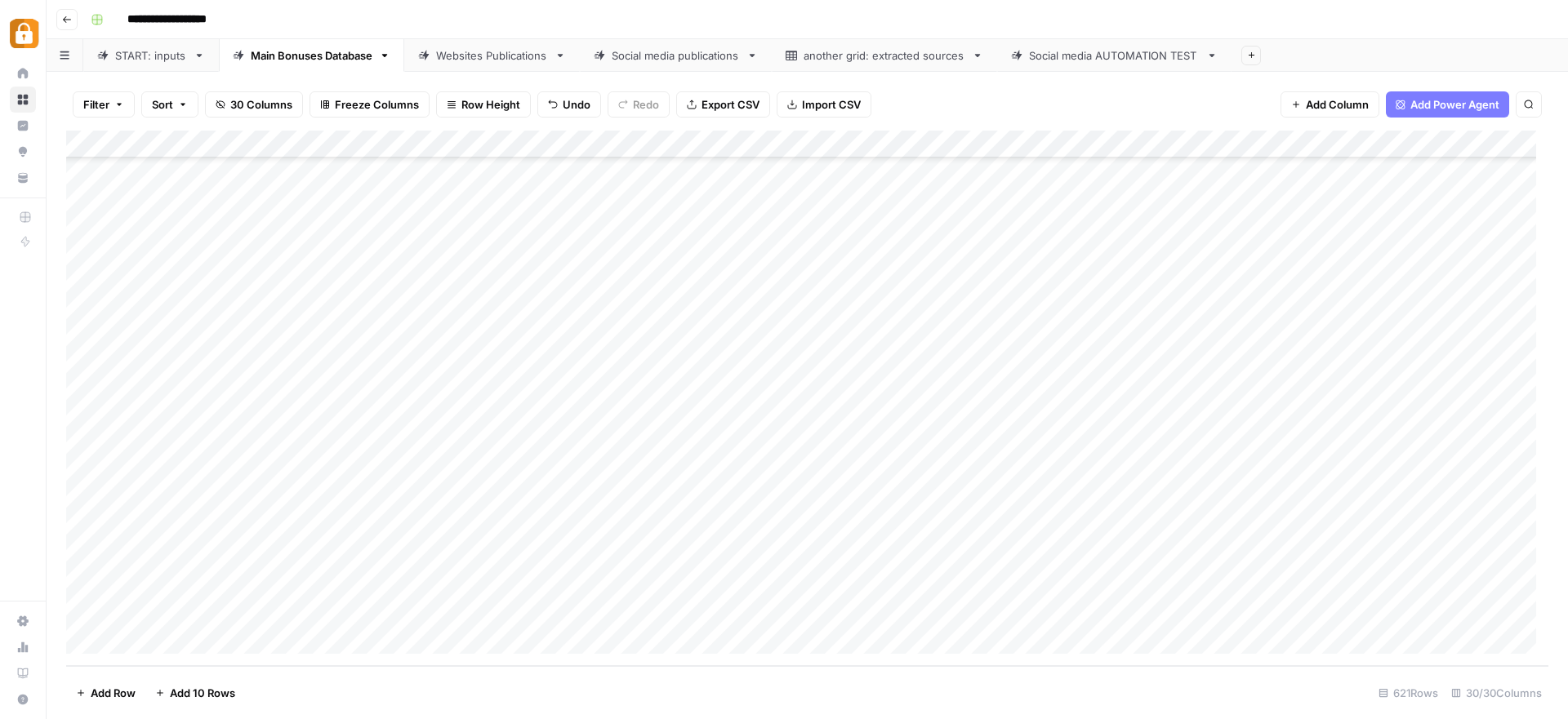
click at [857, 566] on div "Add Column" at bounding box center [807, 398] width 1482 height 536
click at [1039, 556] on div "Add Column" at bounding box center [807, 398] width 1482 height 536
click at [1045, 587] on div "Add Column" at bounding box center [807, 398] width 1482 height 536
click at [1045, 614] on div "Add Column" at bounding box center [807, 398] width 1482 height 536
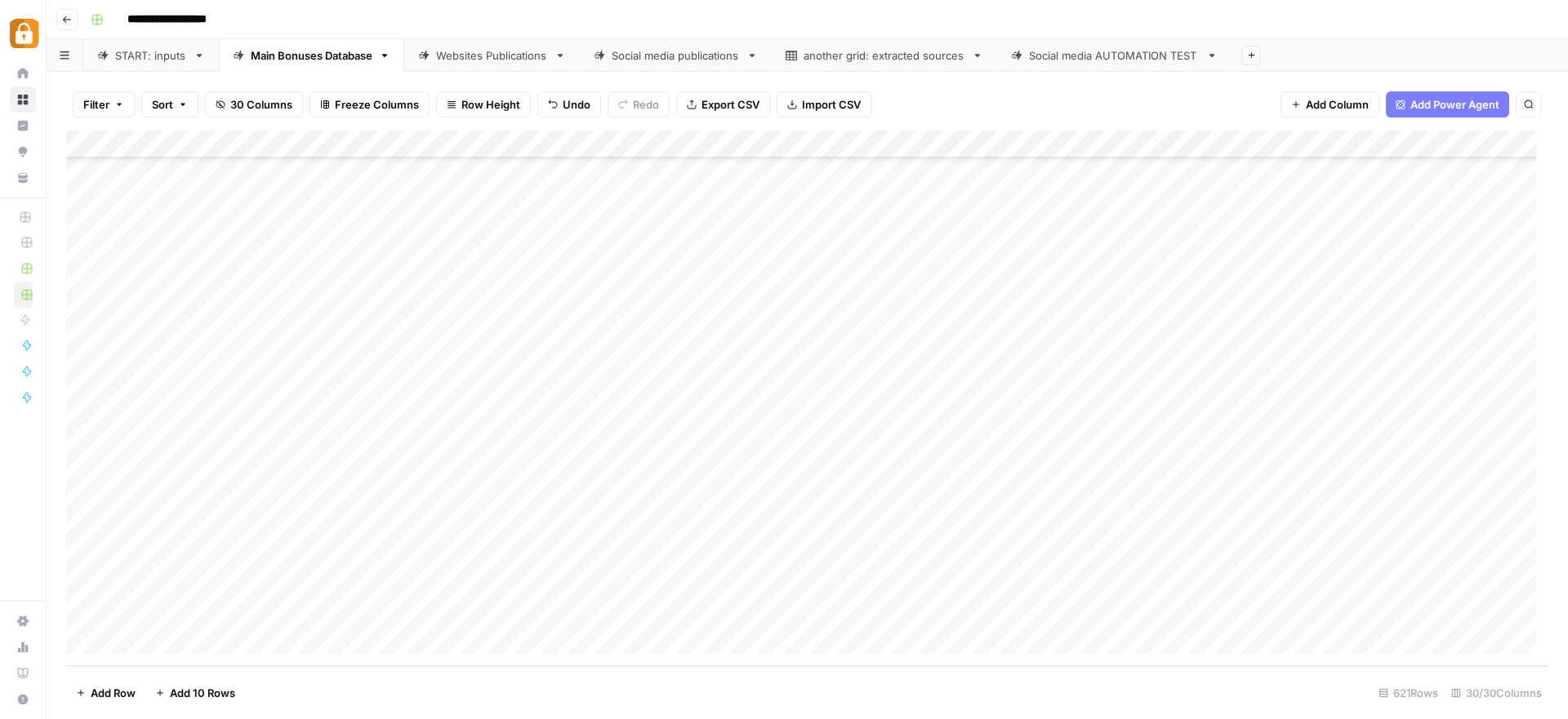
click at [505, 48] on div "Websites Publications" at bounding box center [492, 55] width 112 height 17
click at [180, 554] on div "Add Column" at bounding box center [807, 398] width 1482 height 536
click at [1316, 557] on div "Add Column" at bounding box center [807, 398] width 1482 height 536
click at [1313, 584] on div "Add Column" at bounding box center [807, 398] width 1482 height 536
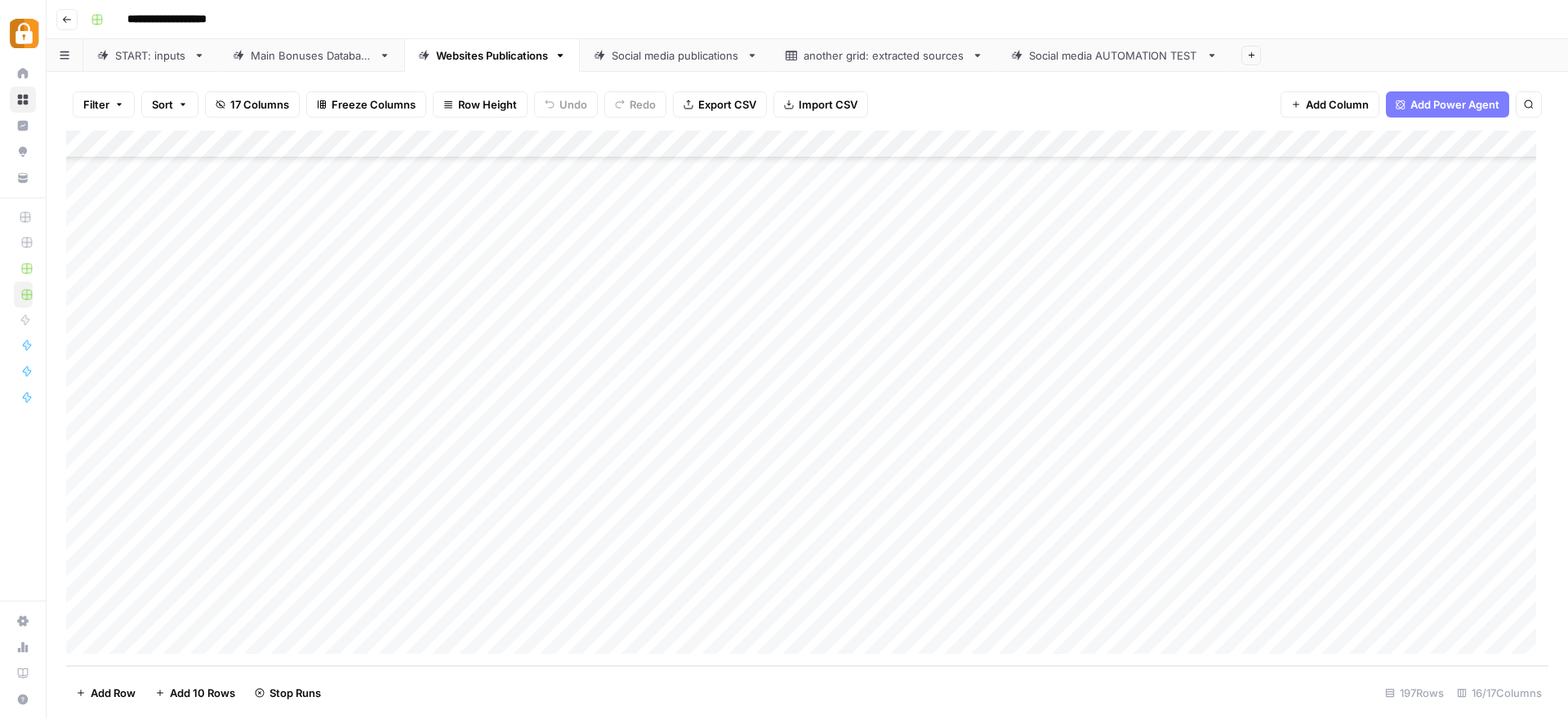
click at [1316, 612] on div "Add Column" at bounding box center [807, 398] width 1482 height 536
